Goal: Task Accomplishment & Management: Manage account settings

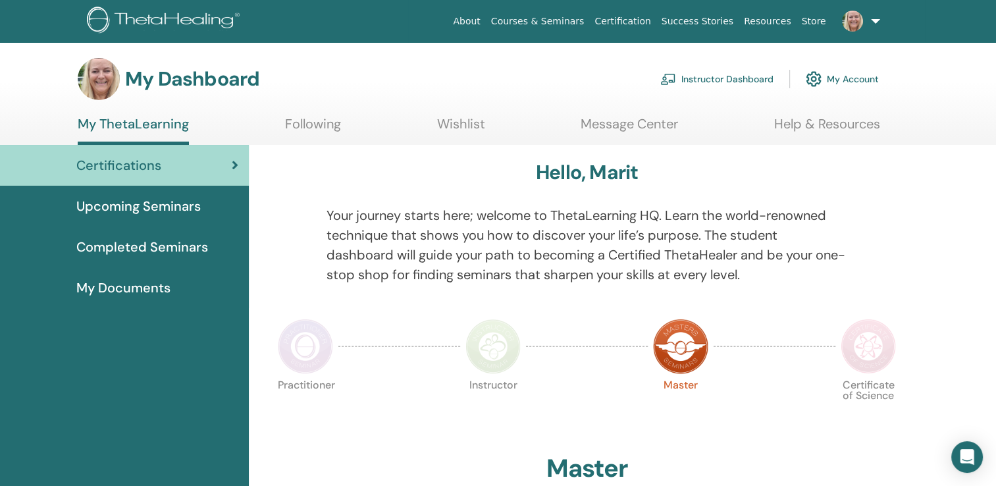
click at [721, 78] on link "Instructor Dashboard" at bounding box center [716, 79] width 113 height 29
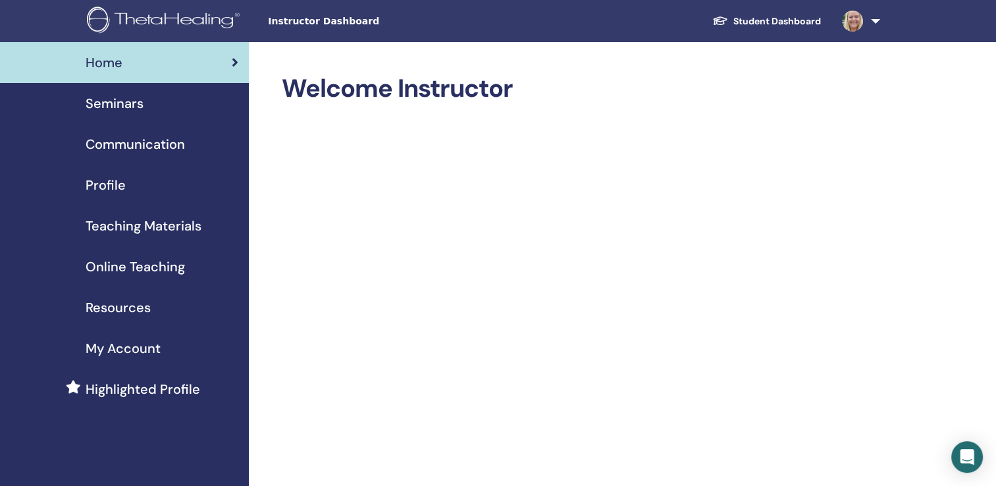
click at [125, 99] on span "Seminars" at bounding box center [115, 104] width 58 height 20
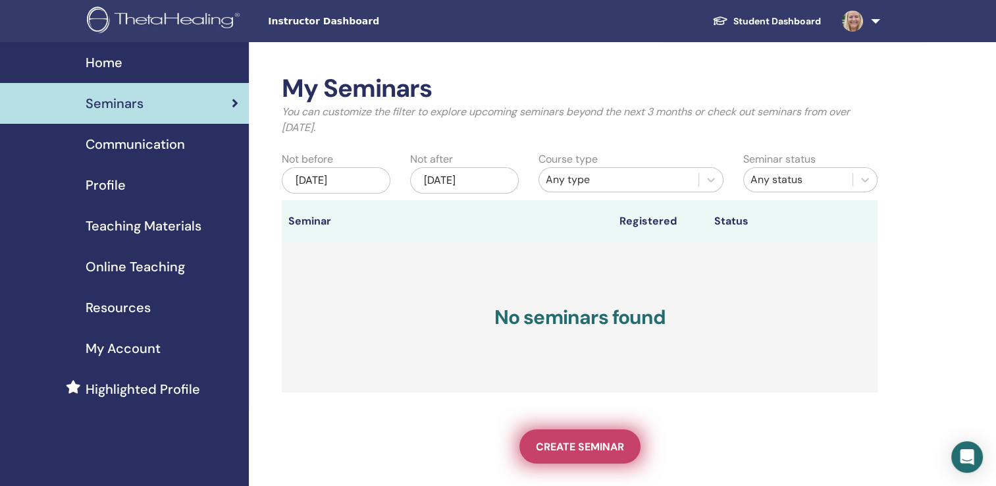
click at [583, 446] on span "Create seminar" at bounding box center [580, 447] width 88 height 14
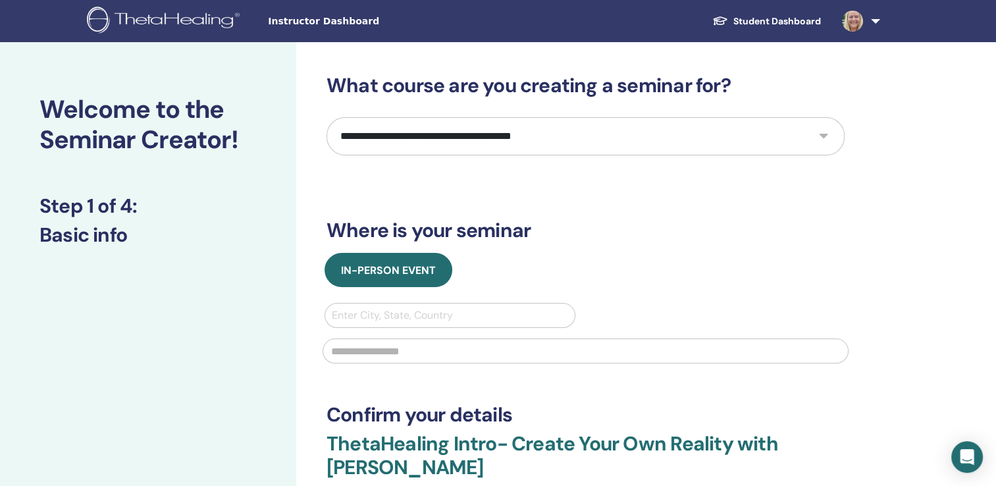
click at [824, 138] on select "**********" at bounding box center [586, 136] width 518 height 38
select select "*"
click at [327, 117] on select "**********" at bounding box center [586, 136] width 518 height 38
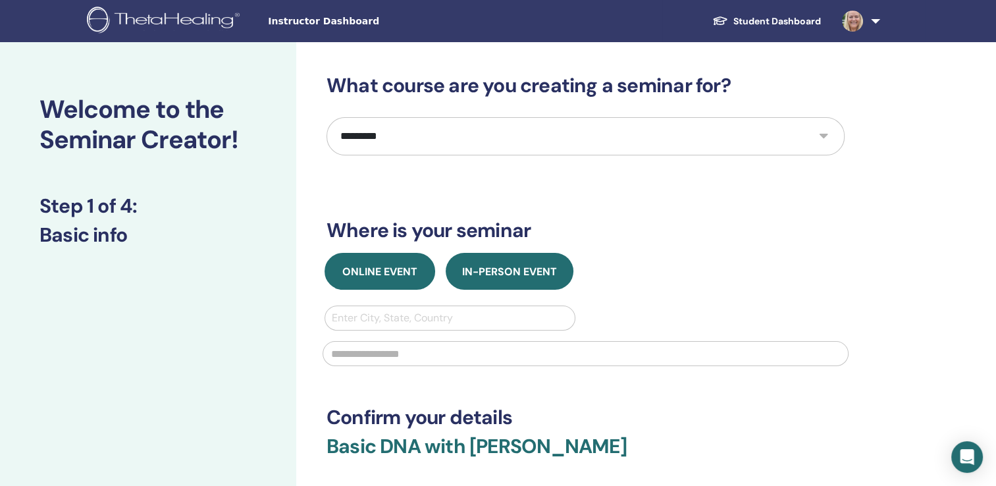
click at [379, 273] on span "Online Event" at bounding box center [379, 272] width 75 height 14
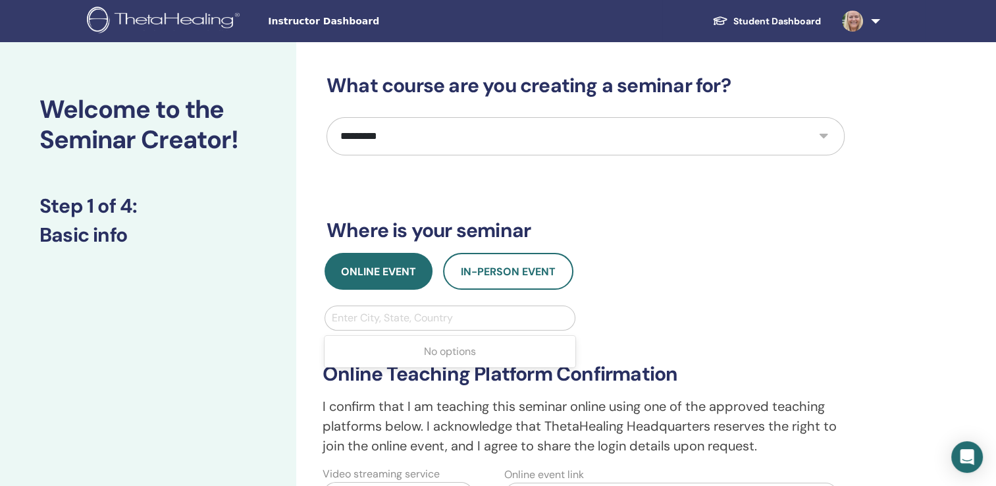
click at [348, 317] on div at bounding box center [450, 318] width 236 height 18
type input "******"
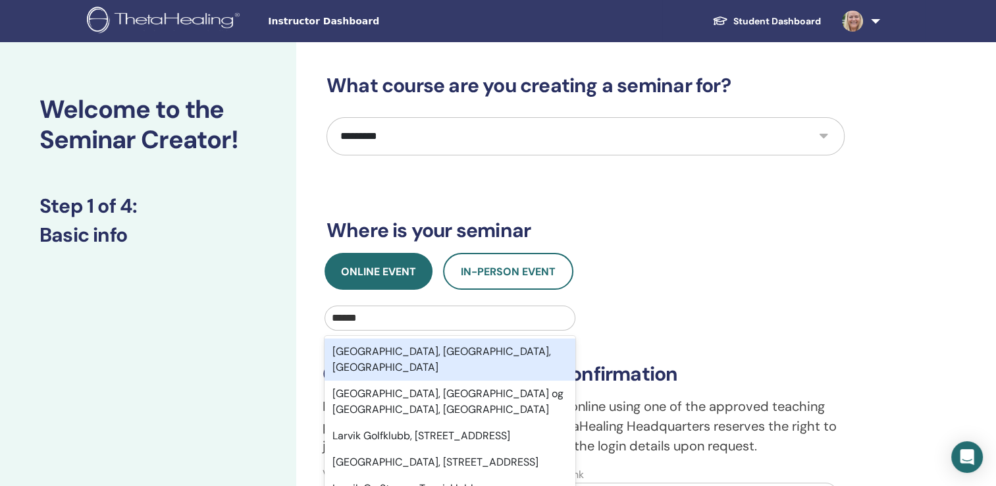
click at [402, 350] on div "Larvik, Vestfold, NOR" at bounding box center [450, 359] width 251 height 42
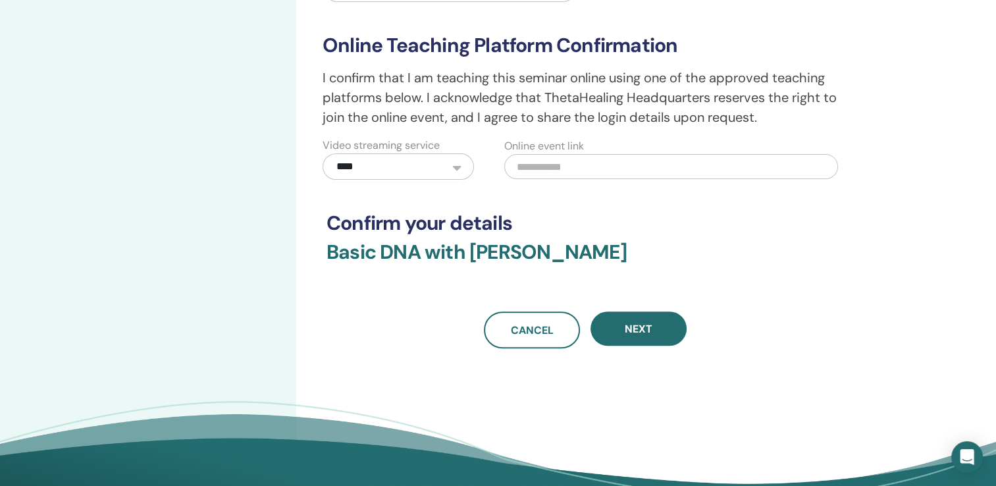
scroll to position [329, 0]
click at [527, 166] on input "text" at bounding box center [670, 165] width 333 height 25
paste input "**********"
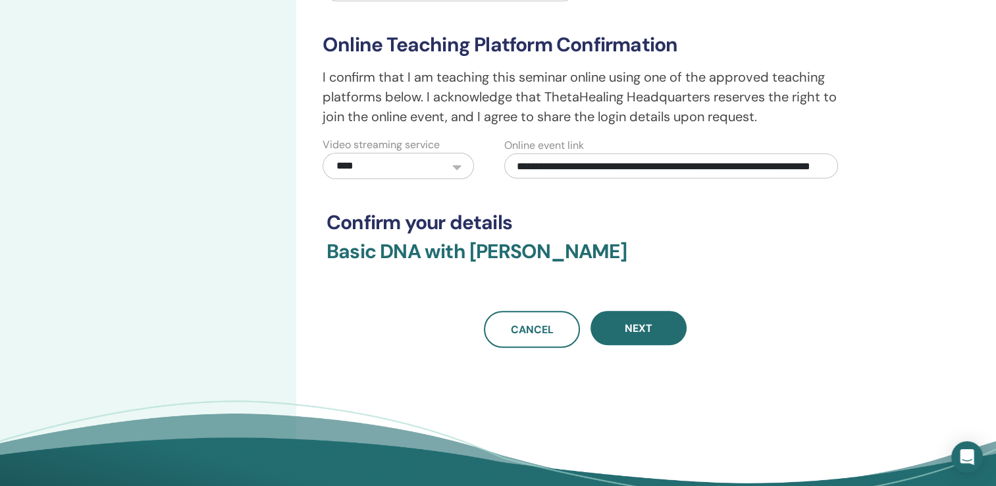
scroll to position [0, 99]
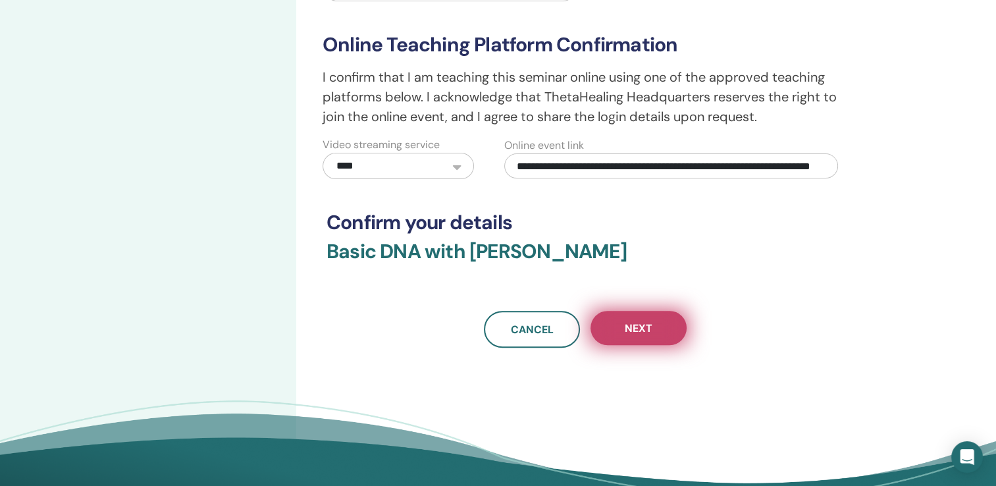
type input "**********"
click at [635, 329] on span "Next" at bounding box center [639, 328] width 28 height 14
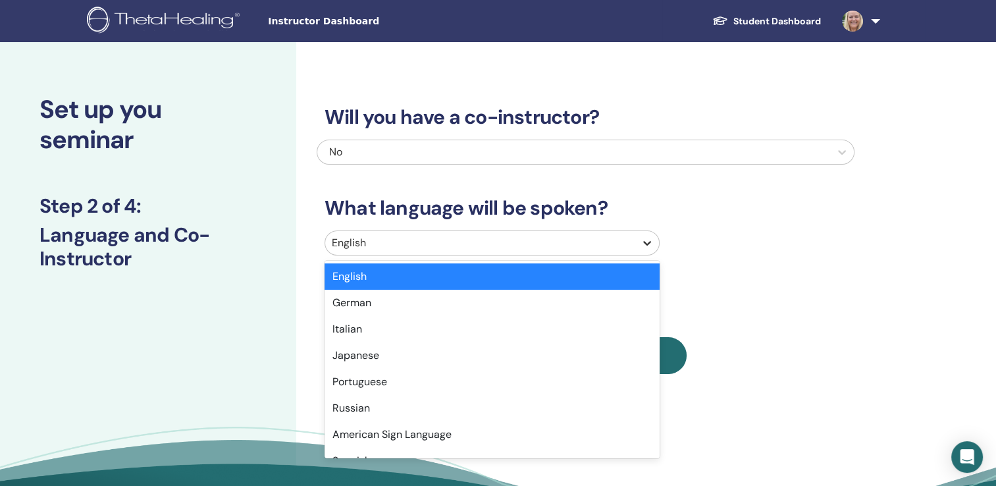
click at [645, 244] on icon at bounding box center [648, 243] width 8 height 5
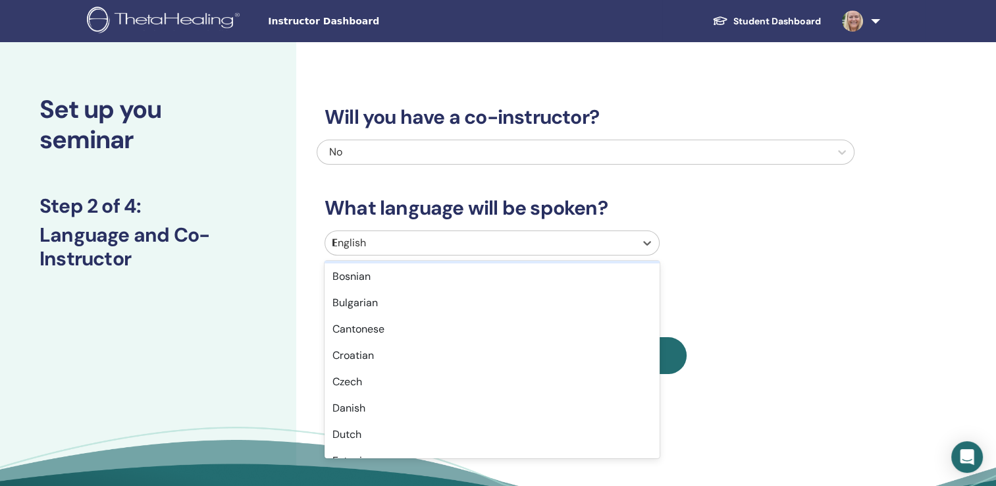
scroll to position [211, 0]
type input "**"
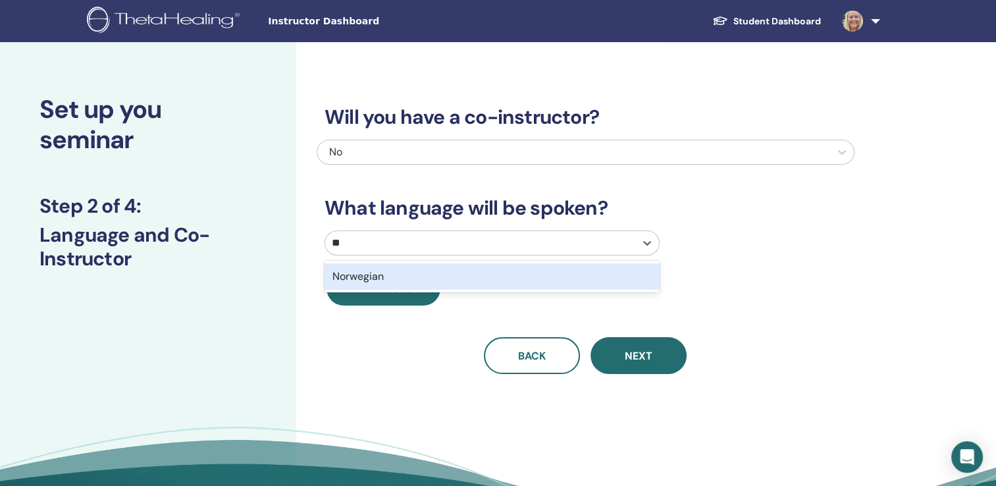
click at [364, 279] on div "Norwegian" at bounding box center [492, 276] width 335 height 26
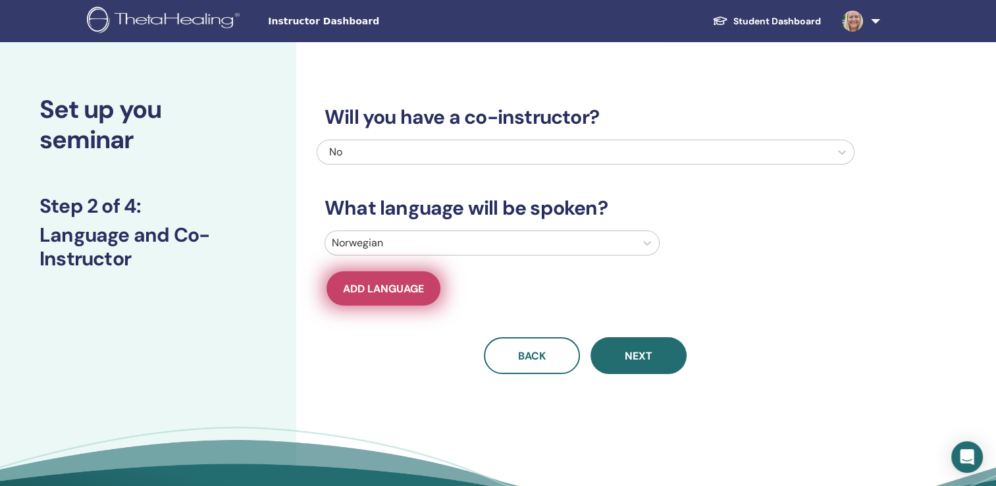
click at [389, 292] on span "Add language" at bounding box center [383, 289] width 81 height 14
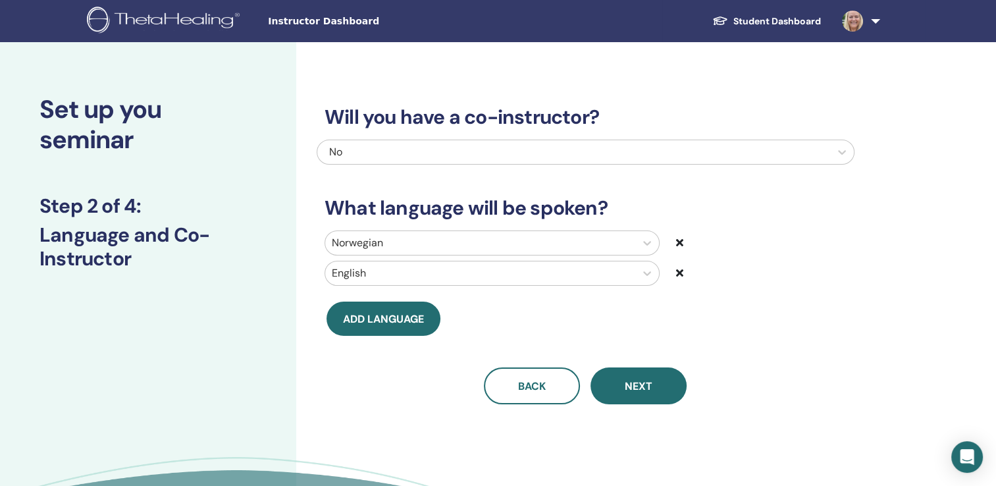
click at [678, 273] on icon at bounding box center [679, 272] width 7 height 11
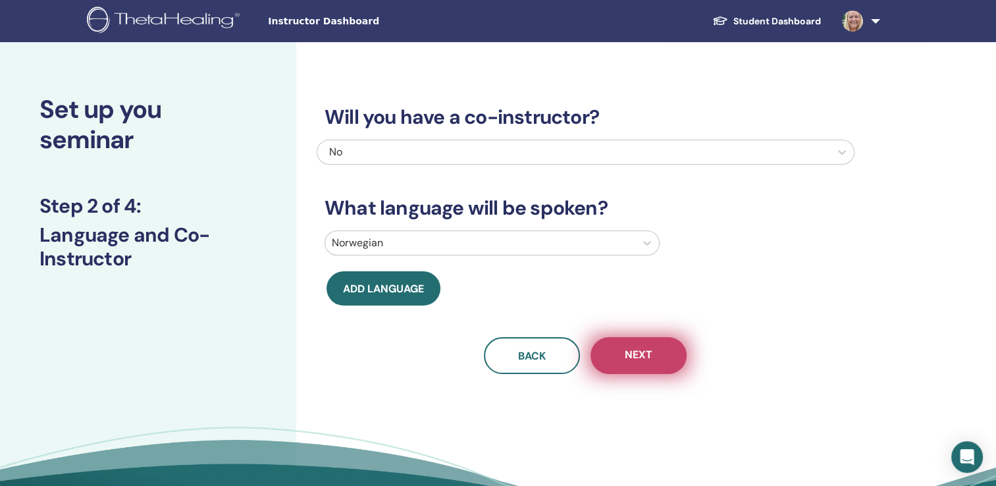
click at [649, 360] on span "Next" at bounding box center [639, 356] width 28 height 16
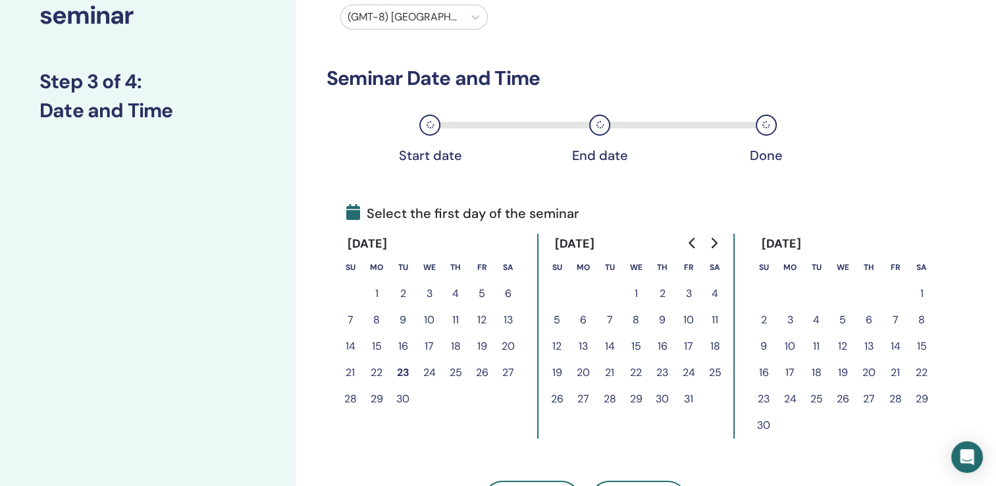
scroll to position [132, 0]
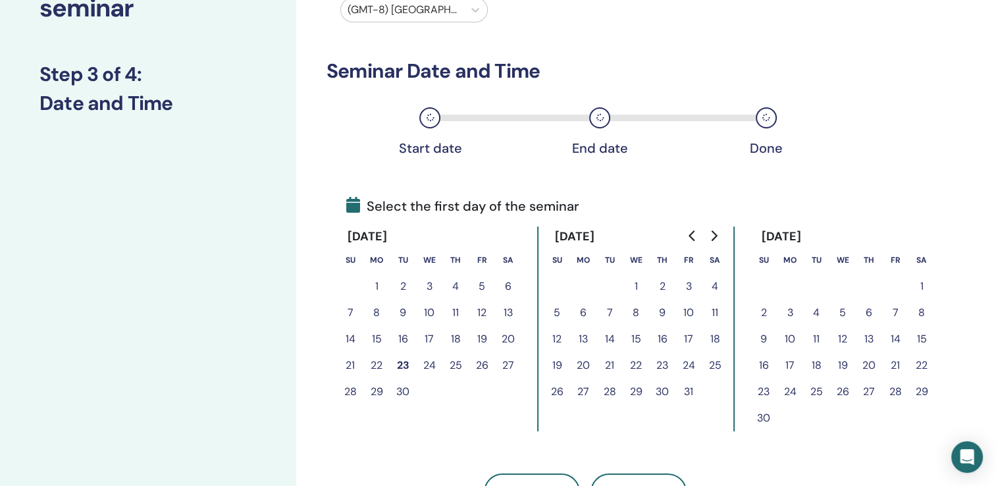
click at [690, 341] on button "17" at bounding box center [689, 339] width 26 height 26
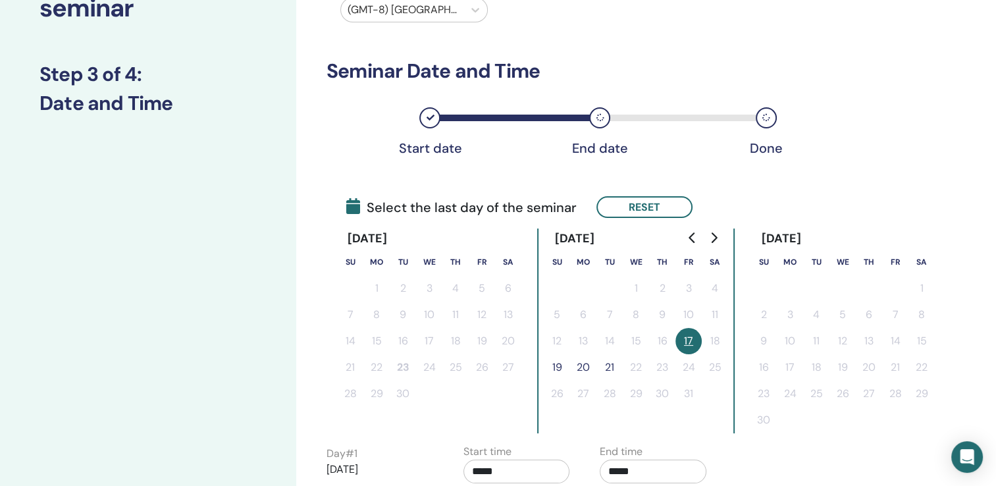
click at [553, 367] on button "19" at bounding box center [557, 367] width 26 height 26
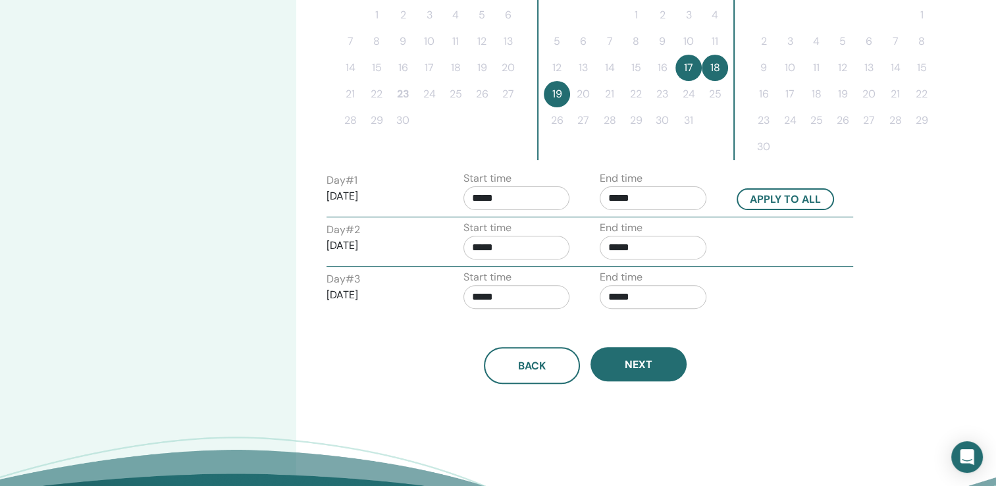
scroll to position [461, 0]
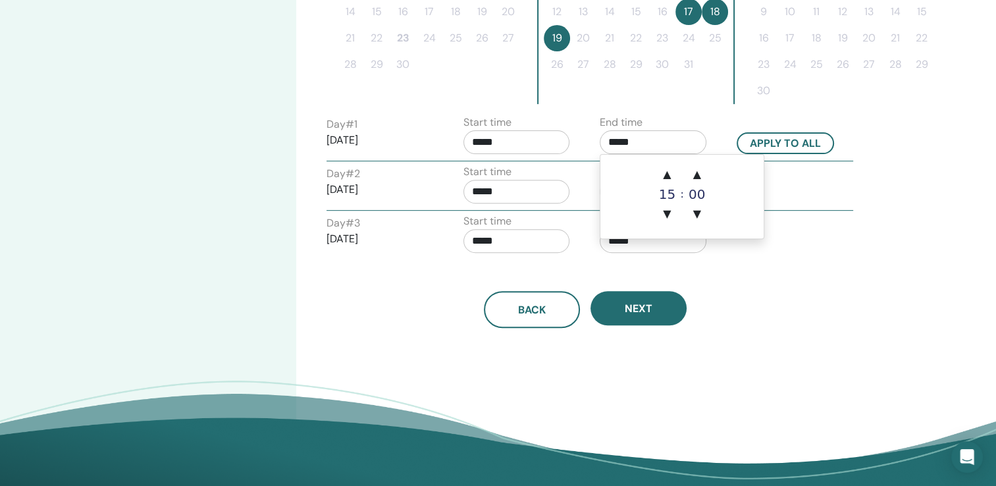
click at [616, 138] on input "*****" at bounding box center [653, 142] width 107 height 24
click at [666, 214] on span "▼" at bounding box center [667, 214] width 26 height 26
click at [667, 172] on span "▲" at bounding box center [667, 174] width 26 height 26
type input "*****"
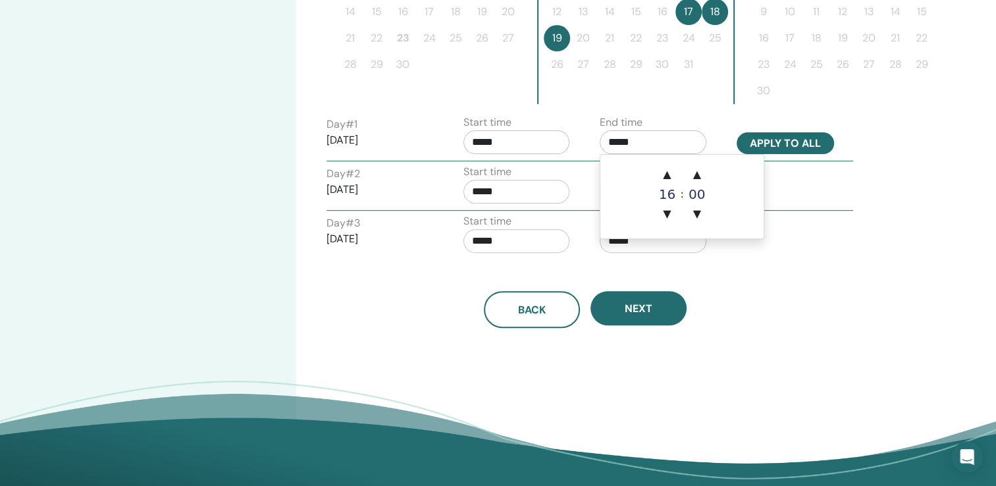
click at [790, 140] on button "Apply to all" at bounding box center [785, 143] width 97 height 22
type input "*****"
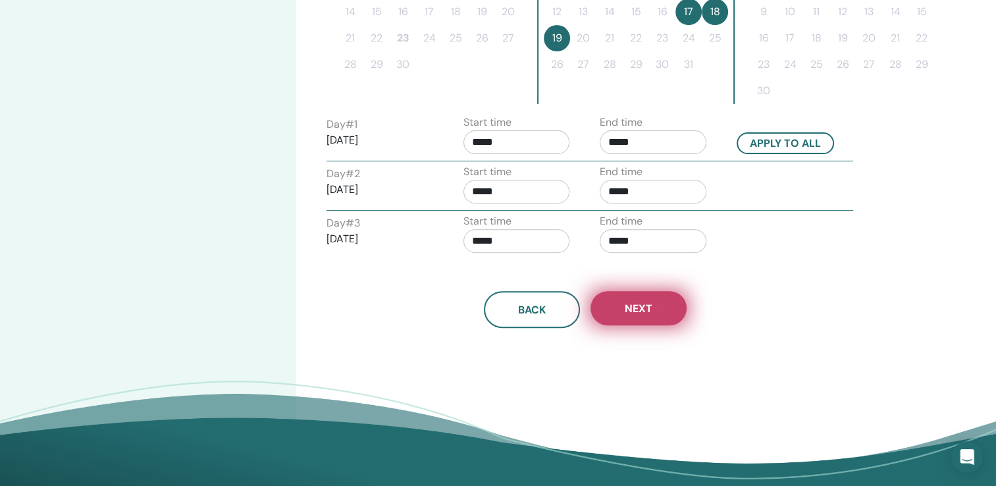
click at [630, 311] on span "Next" at bounding box center [639, 309] width 28 height 14
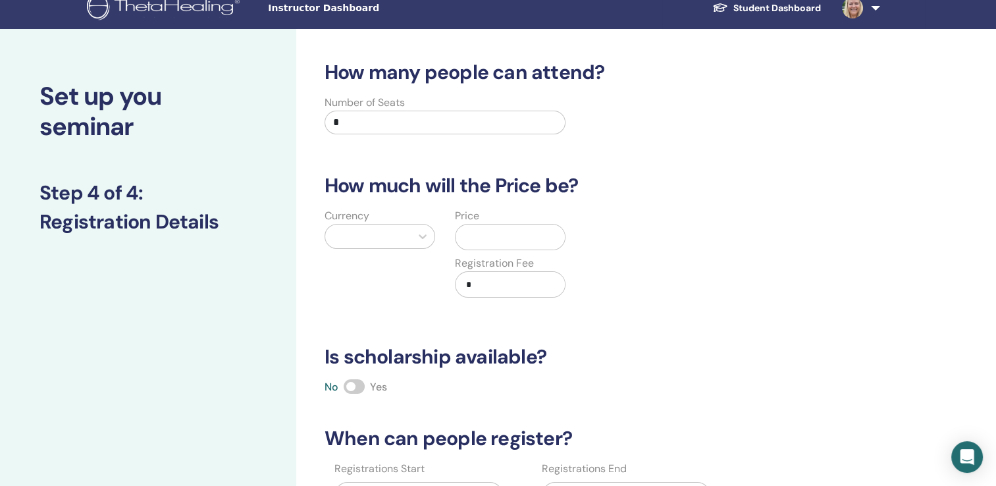
scroll to position [0, 0]
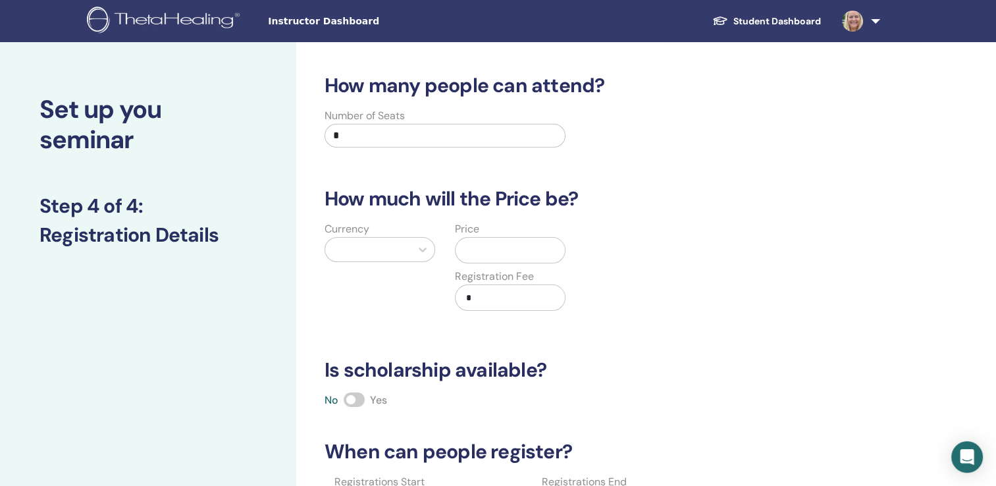
click at [345, 136] on input "*" at bounding box center [445, 136] width 241 height 24
type input "**"
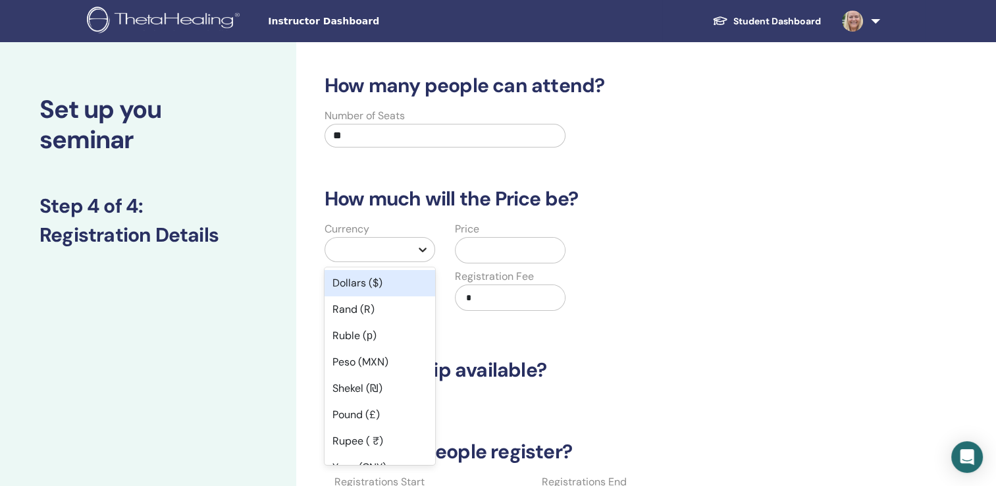
click at [421, 248] on icon at bounding box center [422, 249] width 13 height 13
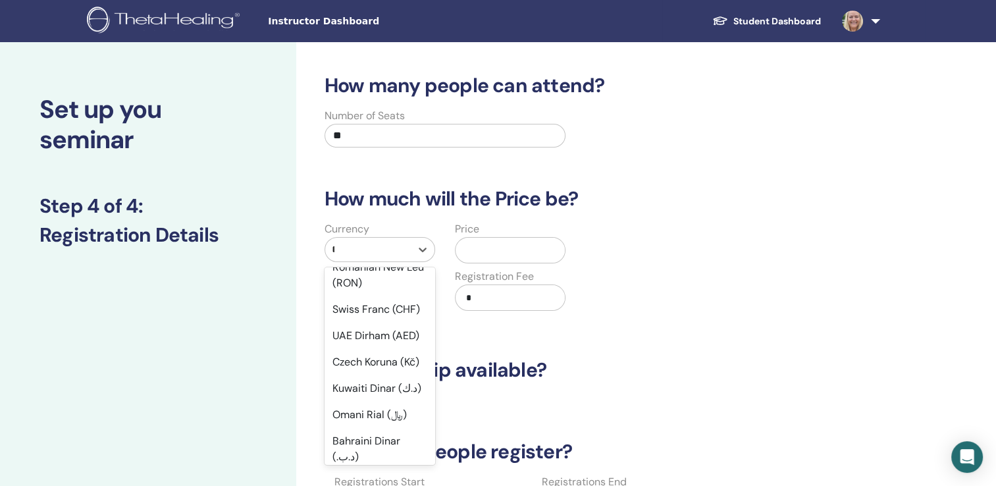
scroll to position [421, 0]
type input "**"
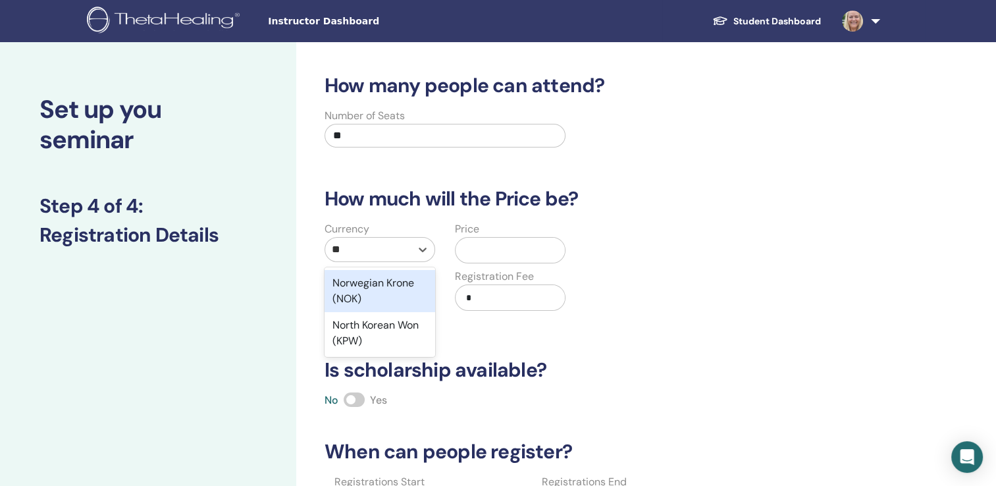
click at [363, 290] on div "Norwegian Krone (NOK)" at bounding box center [380, 291] width 111 height 42
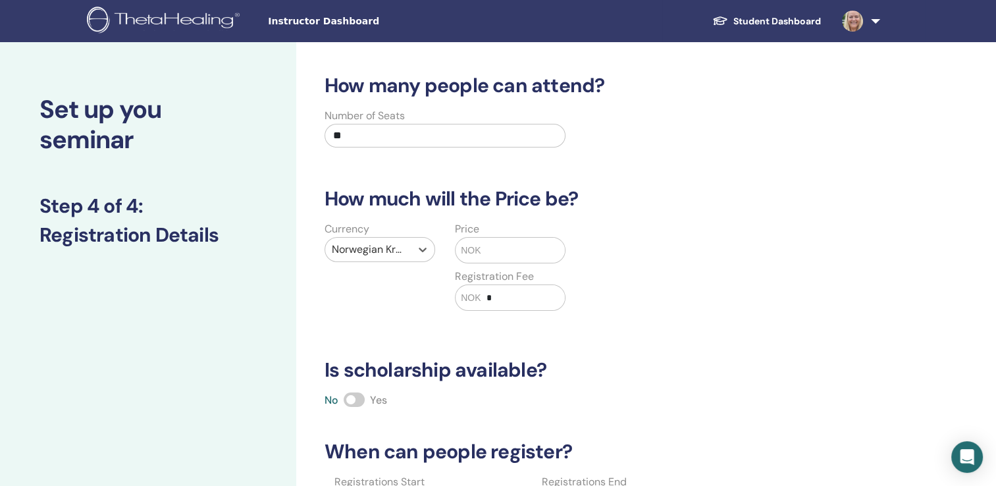
click at [494, 252] on input "text" at bounding box center [523, 250] width 84 height 25
type input "****"
click at [496, 294] on input "*" at bounding box center [523, 297] width 84 height 25
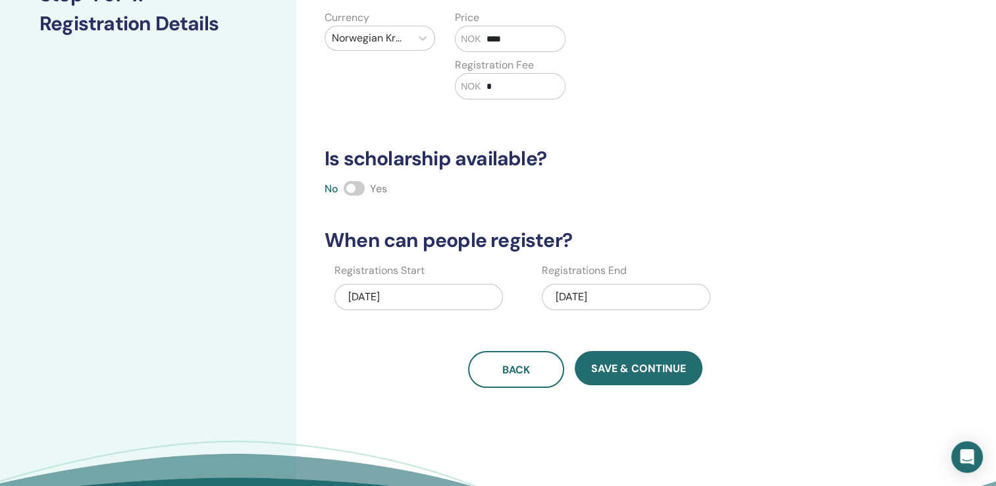
scroll to position [263, 0]
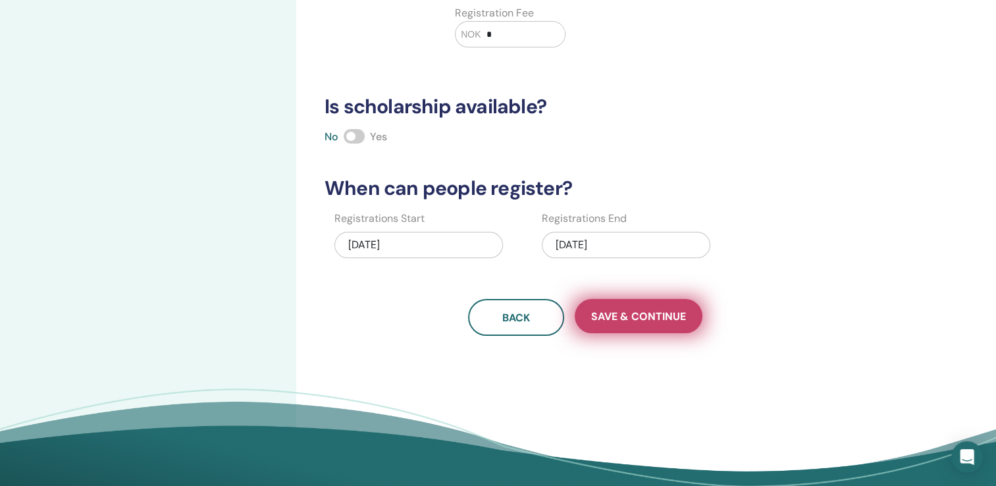
click at [642, 321] on span "Save & Continue" at bounding box center [638, 316] width 95 height 14
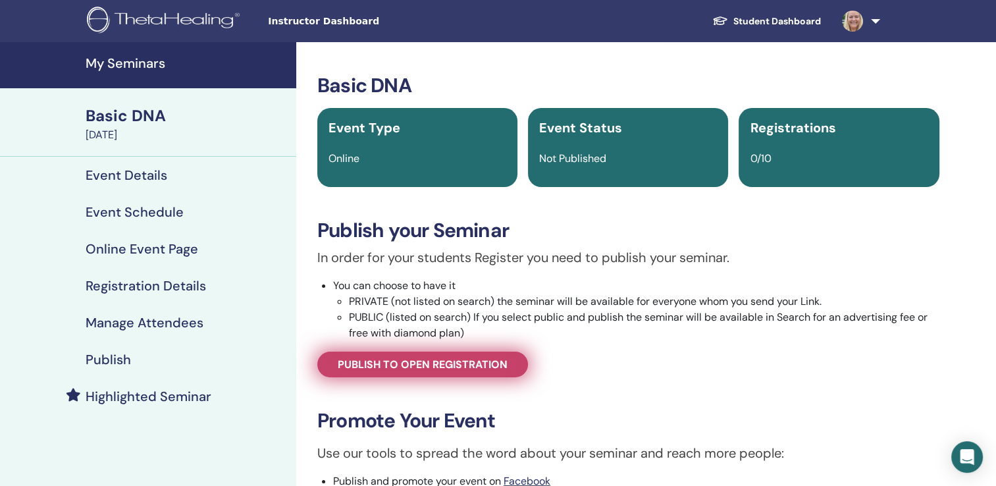
click at [471, 362] on span "Publish to open registration" at bounding box center [423, 365] width 170 height 14
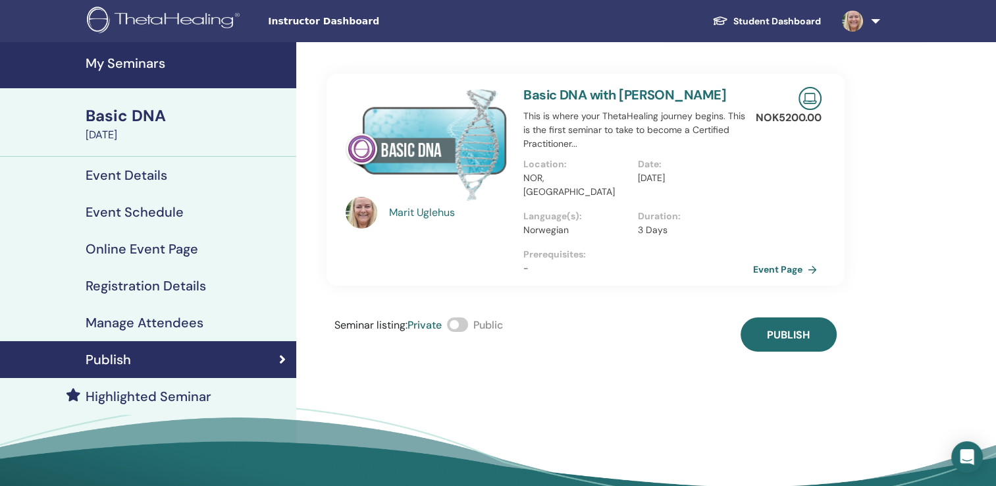
click at [457, 317] on span at bounding box center [457, 324] width 21 height 14
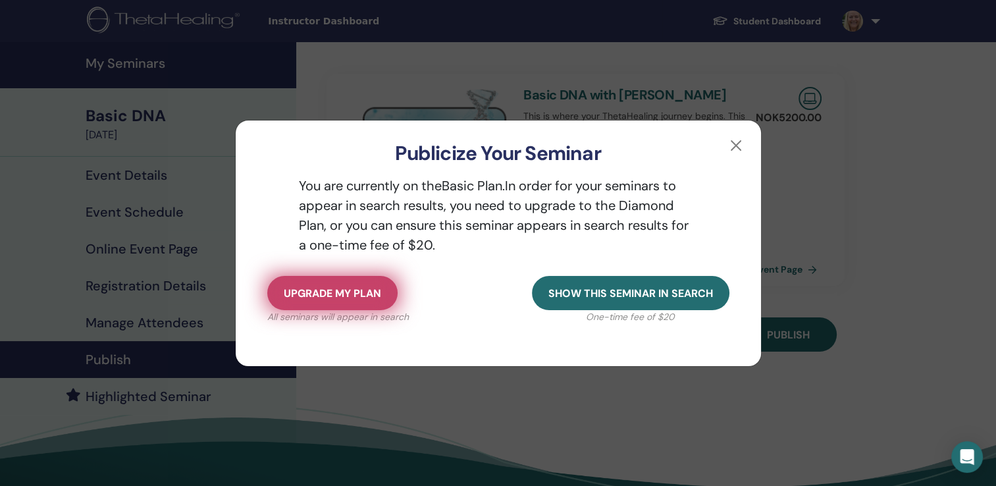
click at [338, 293] on span "Upgrade my plan" at bounding box center [332, 293] width 97 height 14
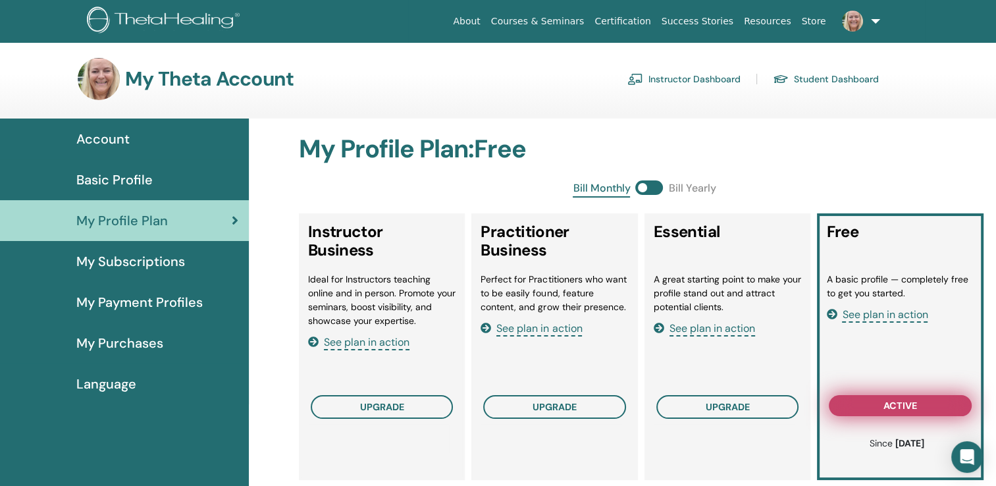
click at [898, 406] on span "active" at bounding box center [901, 405] width 34 height 11
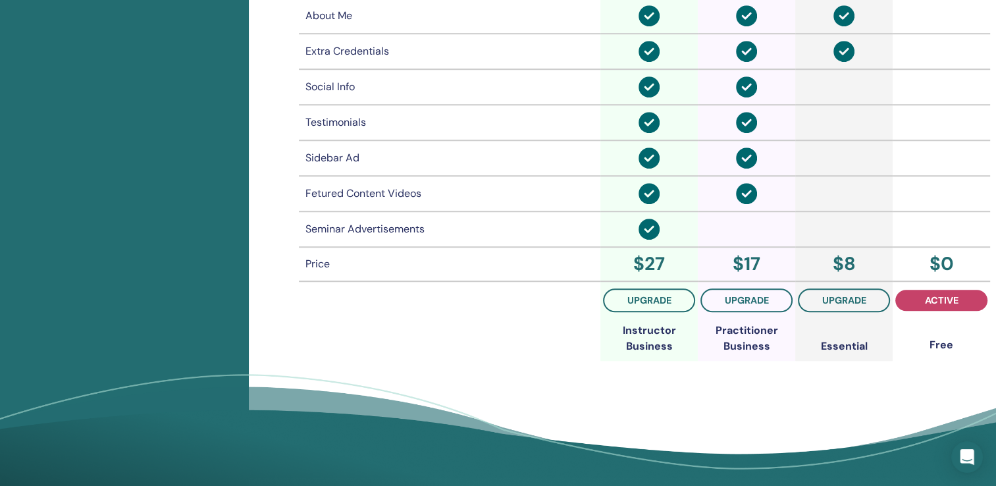
scroll to position [1027, 0]
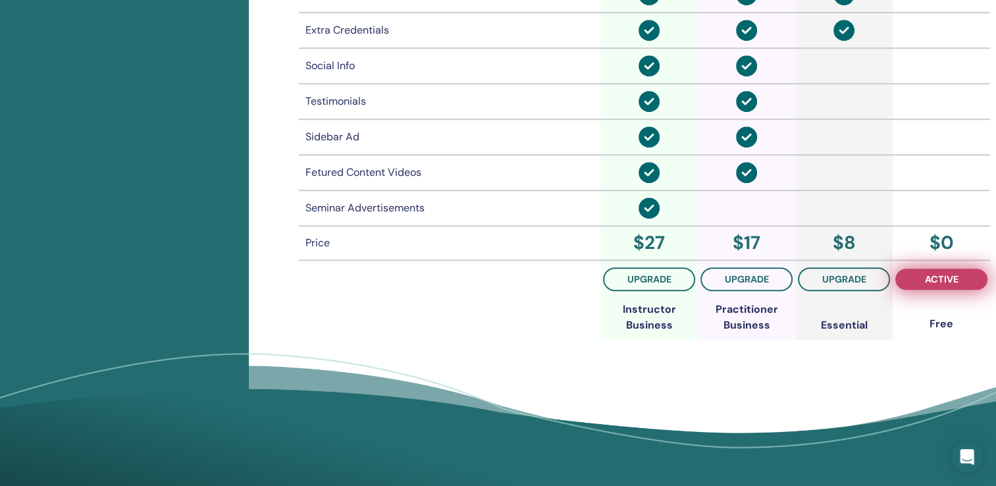
click at [940, 274] on span "active" at bounding box center [941, 279] width 34 height 11
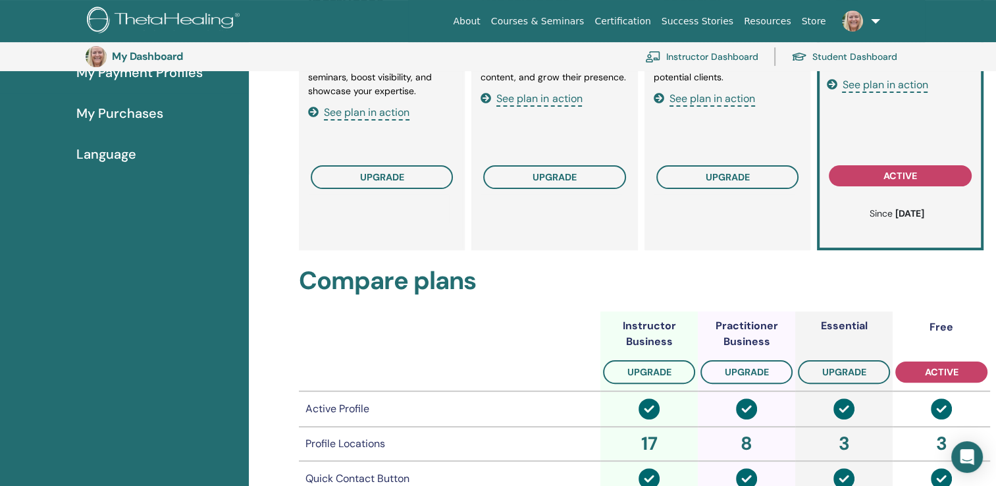
scroll to position [0, 0]
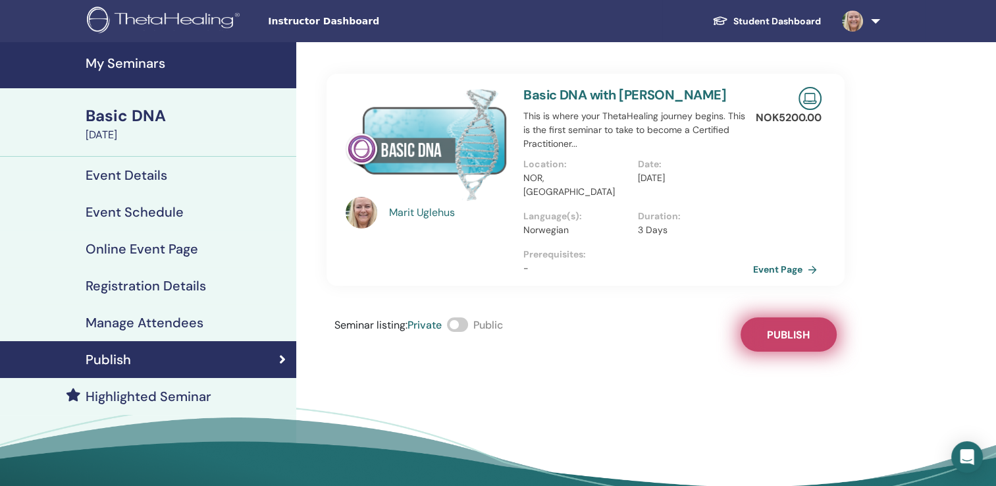
click at [791, 328] on span "Publish" at bounding box center [788, 335] width 43 height 14
click at [455, 317] on span at bounding box center [457, 324] width 21 height 14
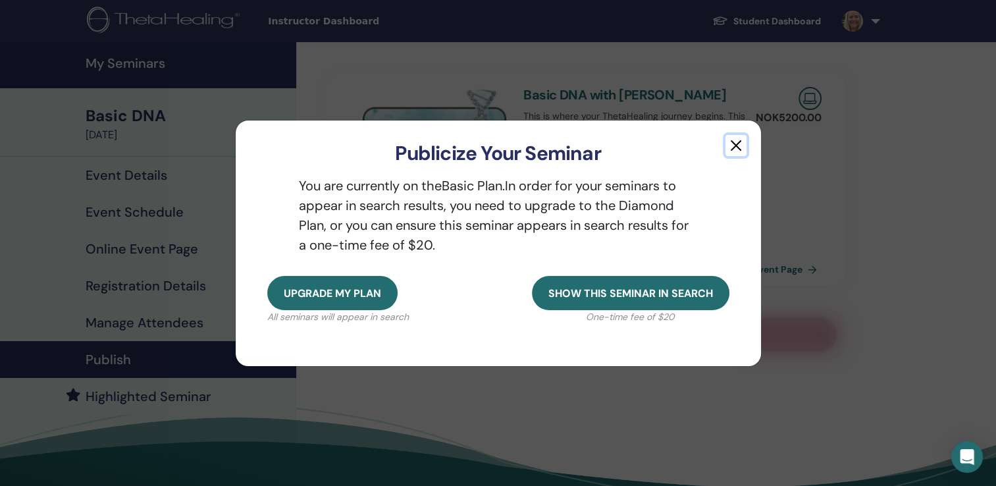
click at [740, 143] on button "button" at bounding box center [736, 145] width 21 height 21
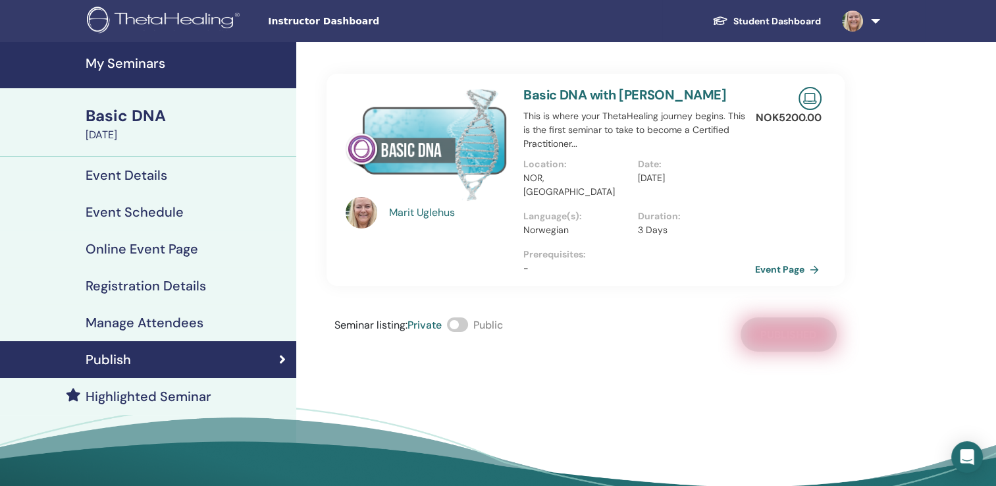
click at [780, 259] on link "Event Page" at bounding box center [789, 269] width 69 height 20
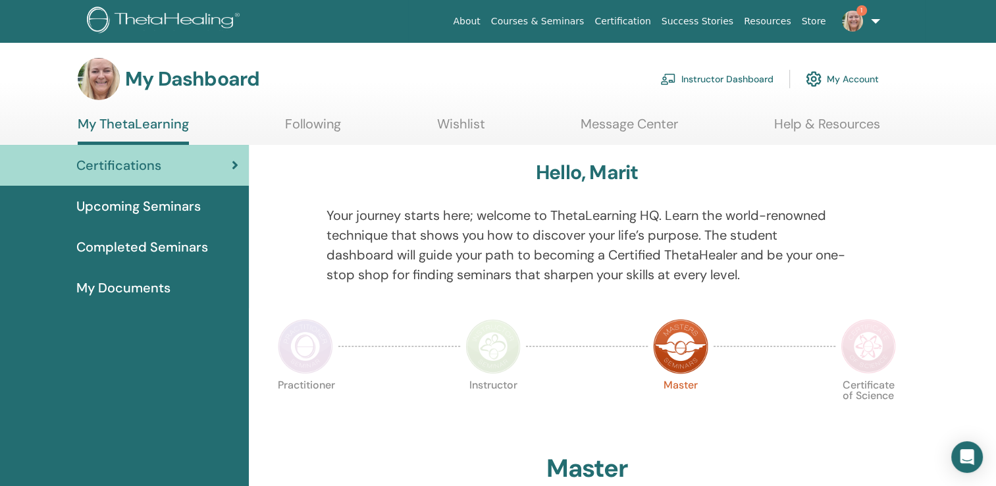
click at [737, 77] on link "Instructor Dashboard" at bounding box center [716, 79] width 113 height 29
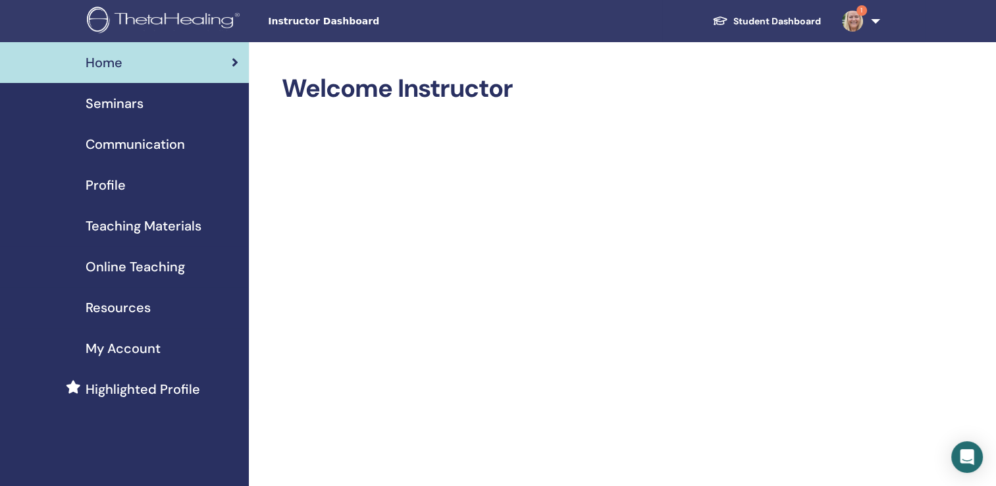
click at [100, 104] on span "Seminars" at bounding box center [115, 104] width 58 height 20
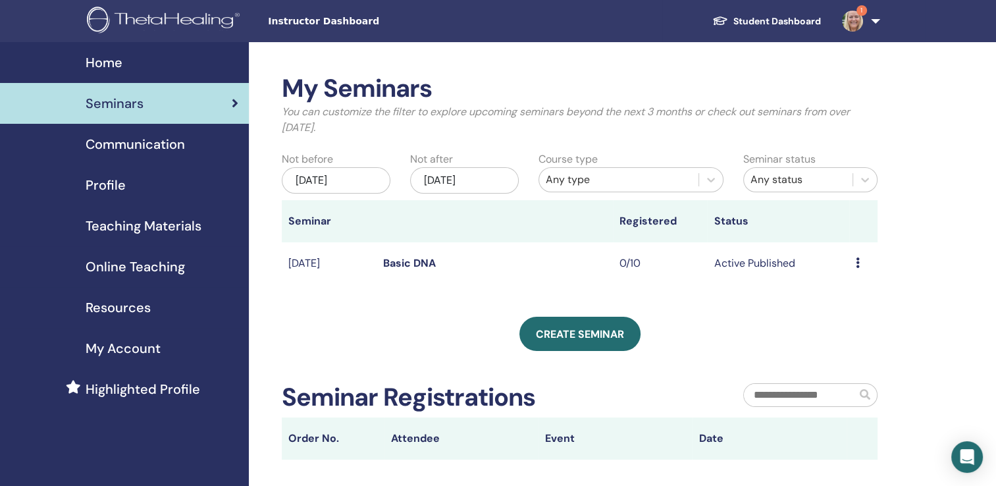
click at [406, 263] on link "Basic DNA" at bounding box center [409, 263] width 53 height 14
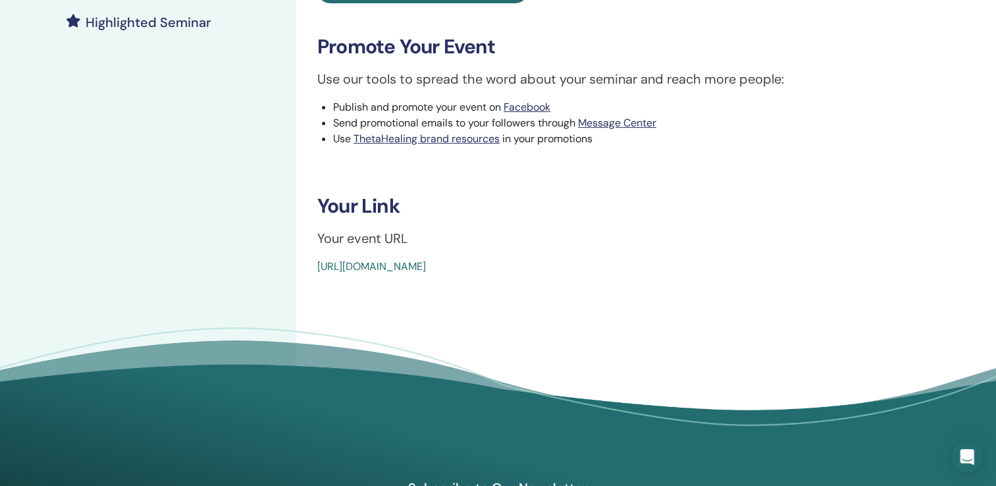
scroll to position [395, 0]
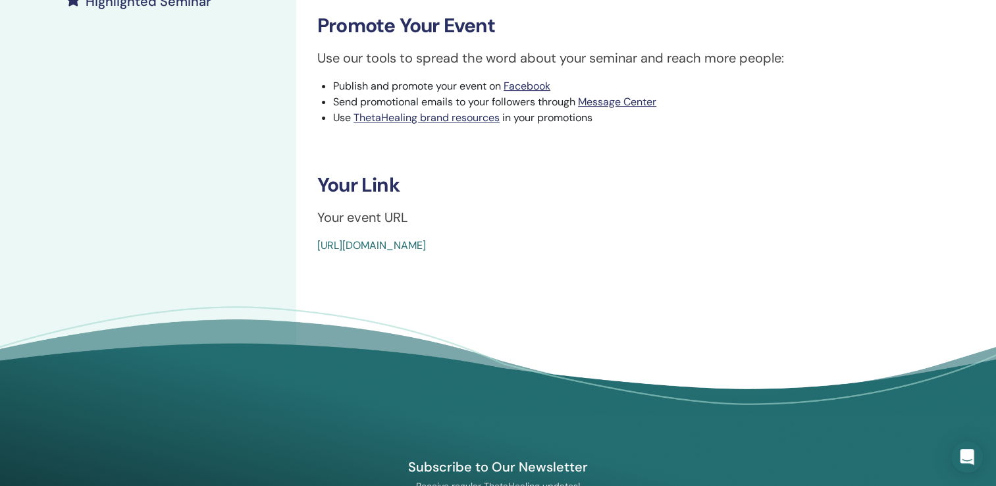
drag, startPoint x: 608, startPoint y: 242, endPoint x: 310, endPoint y: 236, distance: 298.4
drag, startPoint x: 310, startPoint y: 236, endPoint x: 342, endPoint y: 242, distance: 32.9
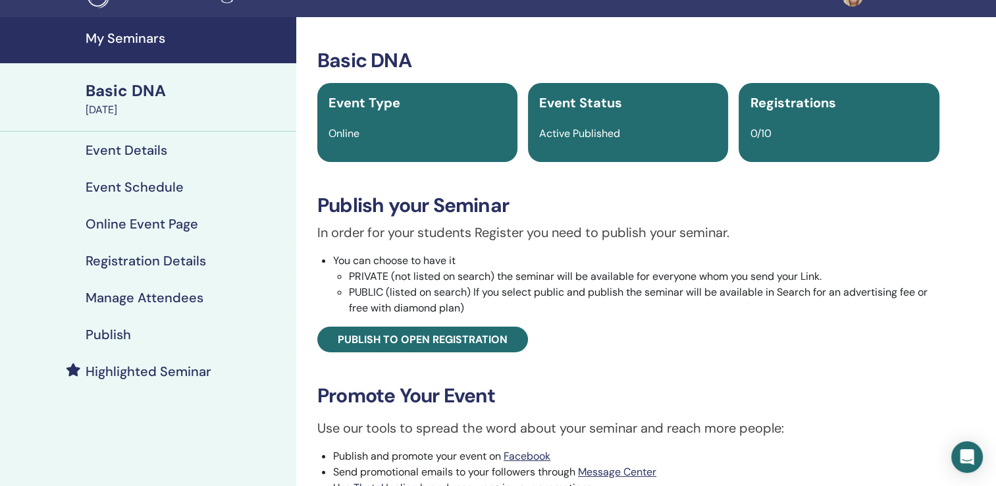
scroll to position [0, 0]
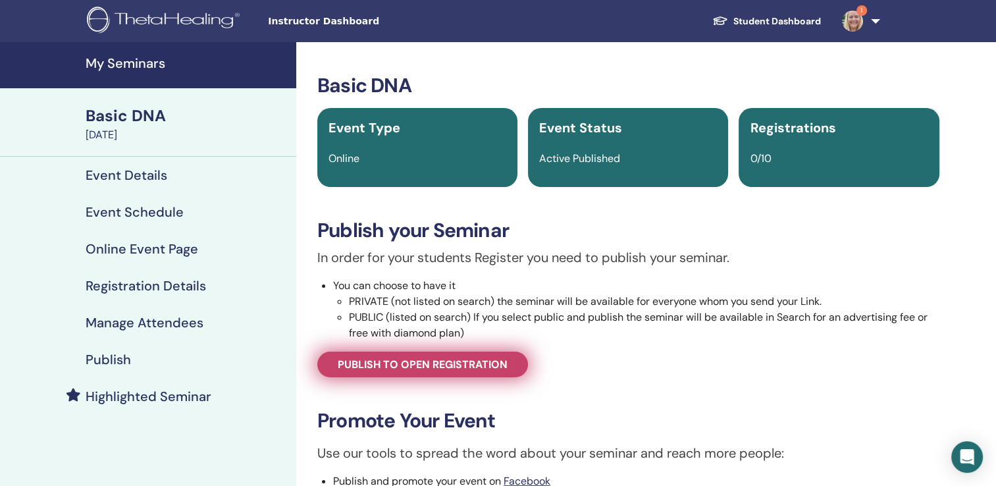
click at [398, 367] on span "Publish to open registration" at bounding box center [423, 365] width 170 height 14
